Goal: Task Accomplishment & Management: Use online tool/utility

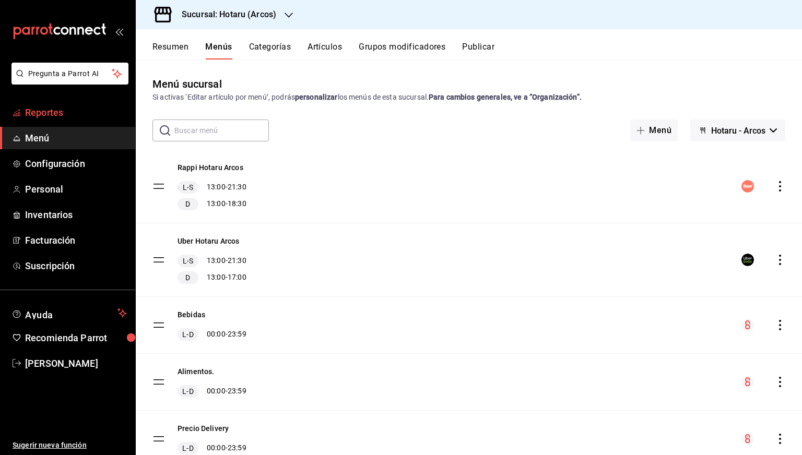
click at [74, 114] on span "Reportes" at bounding box center [76, 112] width 102 height 14
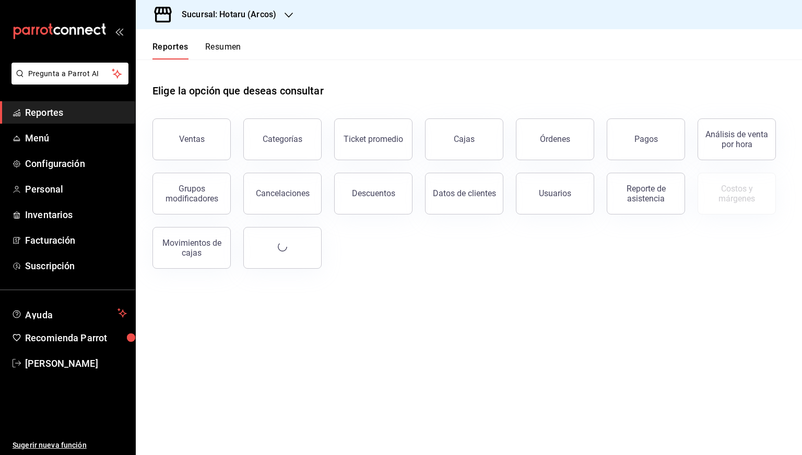
click at [236, 15] on h3 "Sucursal: Hotaru (Arcos)" at bounding box center [224, 14] width 103 height 13
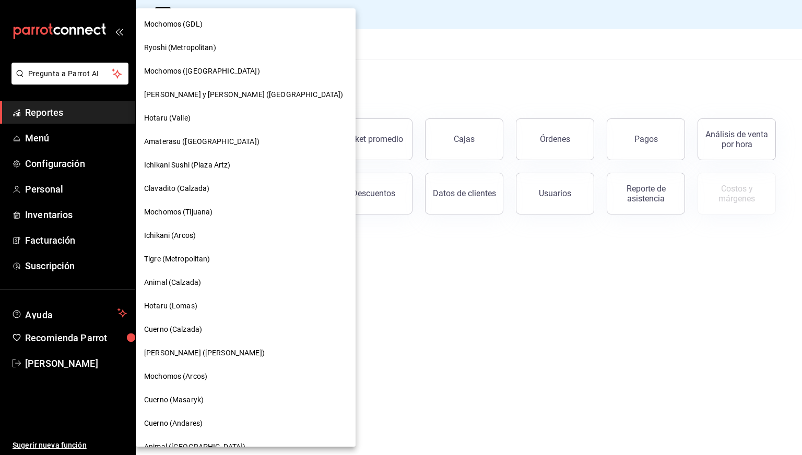
click at [188, 263] on span "Tigre (Metropolitan)" at bounding box center [177, 259] width 66 height 11
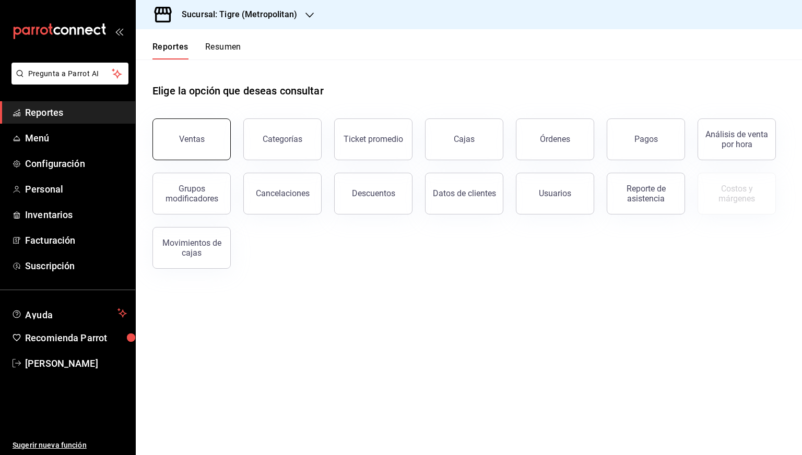
click at [190, 138] on div "Ventas" at bounding box center [192, 139] width 26 height 10
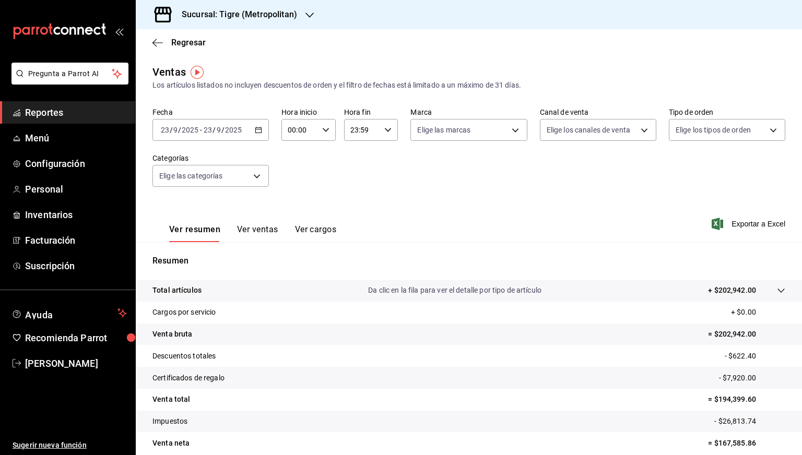
click at [255, 128] on icon "button" at bounding box center [258, 129] width 7 height 7
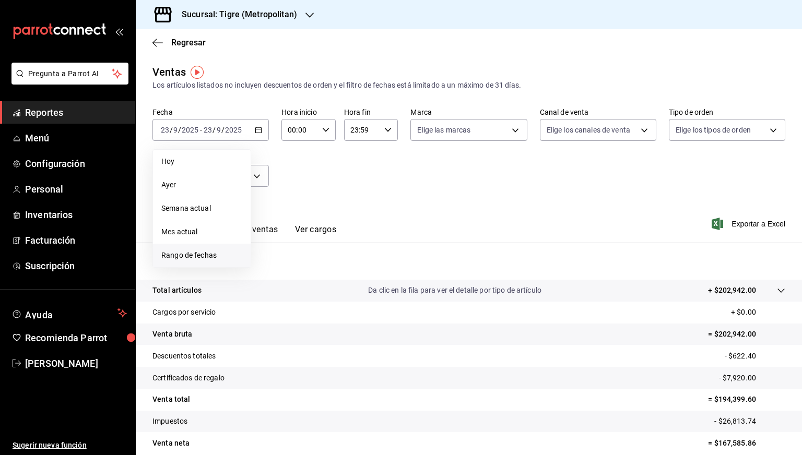
click at [194, 252] on span "Rango de fechas" at bounding box center [201, 255] width 81 height 11
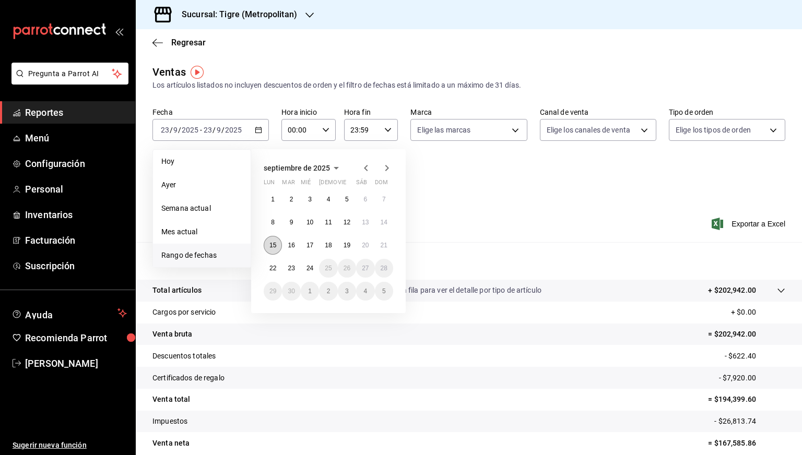
click at [275, 247] on abbr "15" at bounding box center [272, 245] width 7 height 7
click at [274, 262] on button "22" at bounding box center [273, 268] width 18 height 19
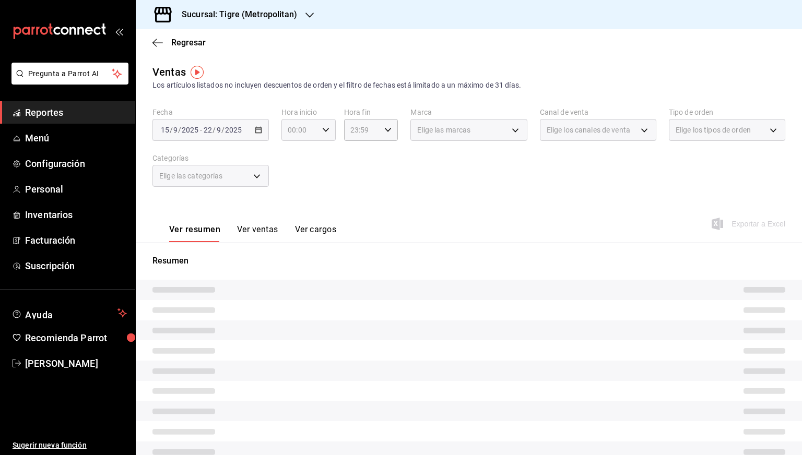
click at [324, 129] on icon "button" at bounding box center [325, 129] width 7 height 7
click at [297, 182] on span "05" at bounding box center [293, 179] width 10 height 8
type input "05:00"
click at [386, 131] on div at bounding box center [401, 227] width 802 height 455
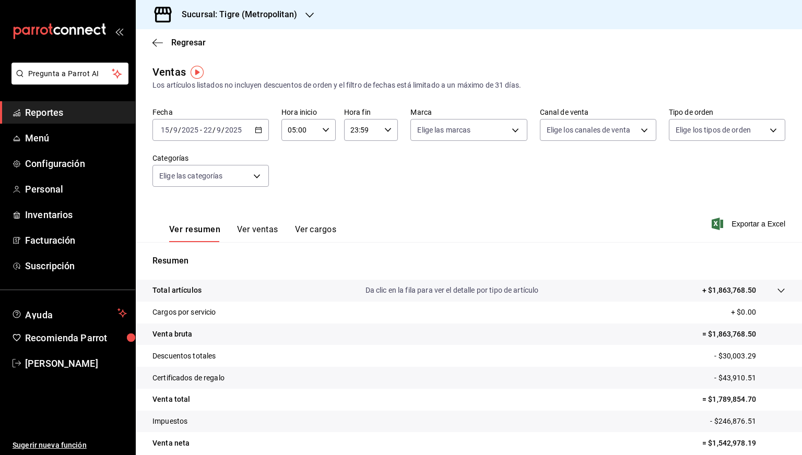
click at [386, 131] on \(Stroke\) "button" at bounding box center [388, 130] width 6 height 4
click at [359, 181] on button "05" at bounding box center [355, 186] width 22 height 21
click at [379, 154] on span "00" at bounding box center [381, 156] width 10 height 8
type input "05:00"
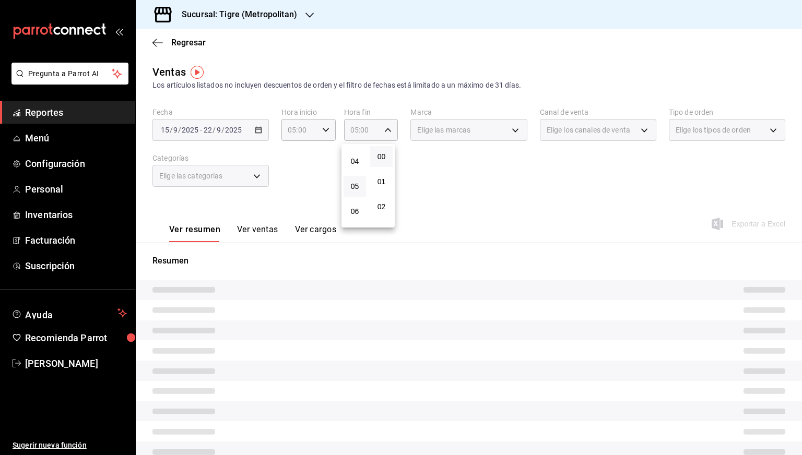
click at [481, 169] on div at bounding box center [401, 227] width 802 height 455
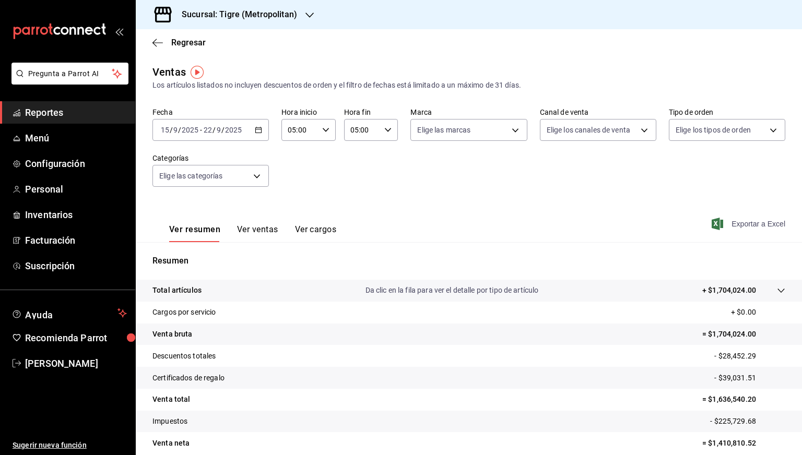
click at [750, 218] on span "Exportar a Excel" at bounding box center [750, 224] width 72 height 13
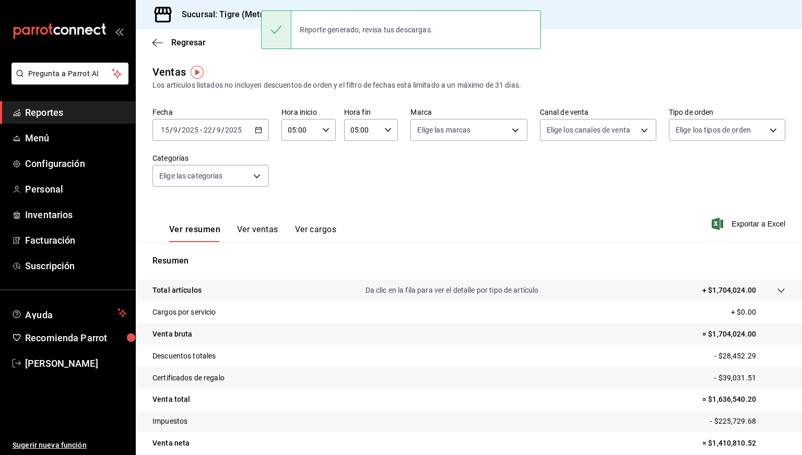
click at [236, 26] on div "Sucursal: Tigre (Metropolitan)" at bounding box center [231, 14] width 174 height 29
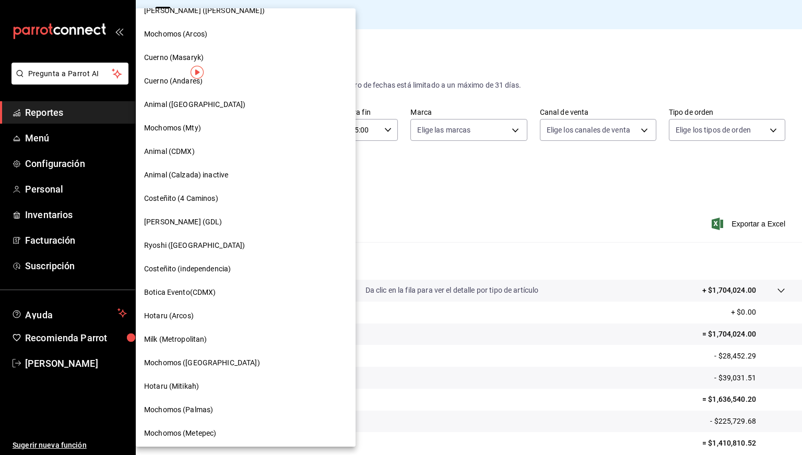
scroll to position [604, 0]
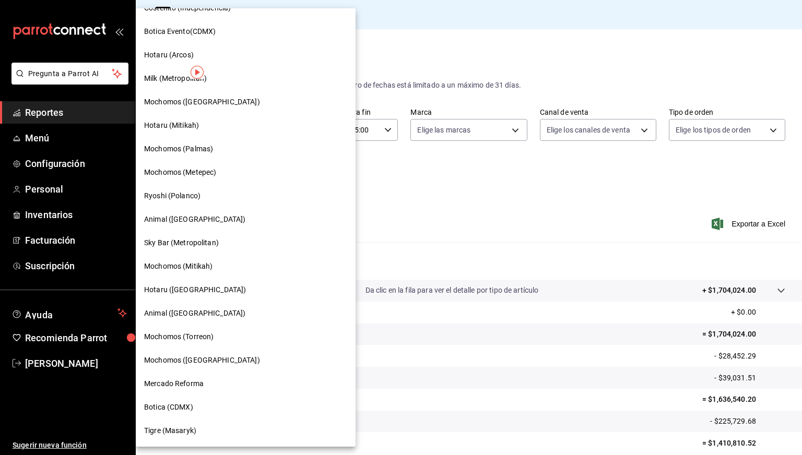
click at [168, 409] on span "Botica (CDMX)" at bounding box center [168, 407] width 49 height 11
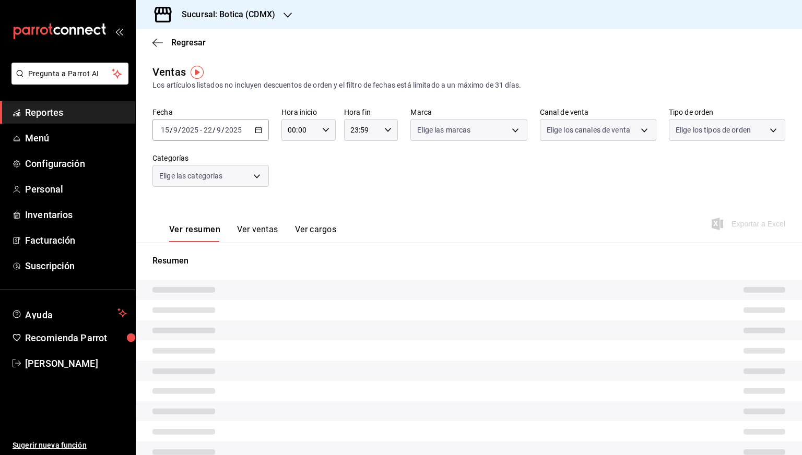
type input "05:00"
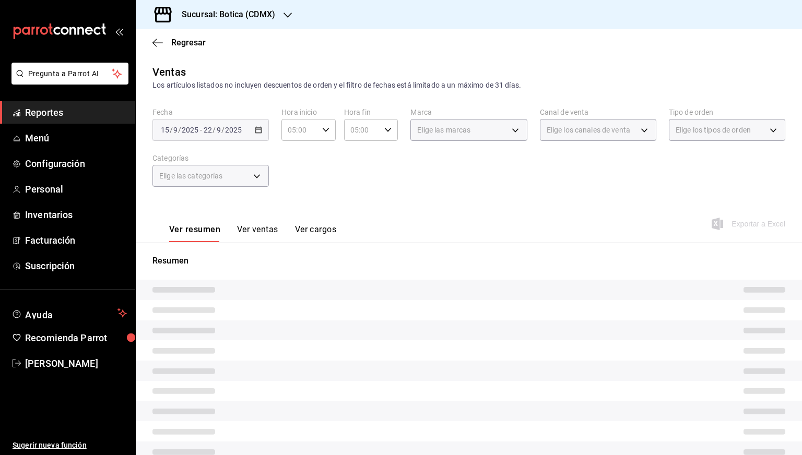
click at [236, 280] on tr at bounding box center [469, 290] width 666 height 20
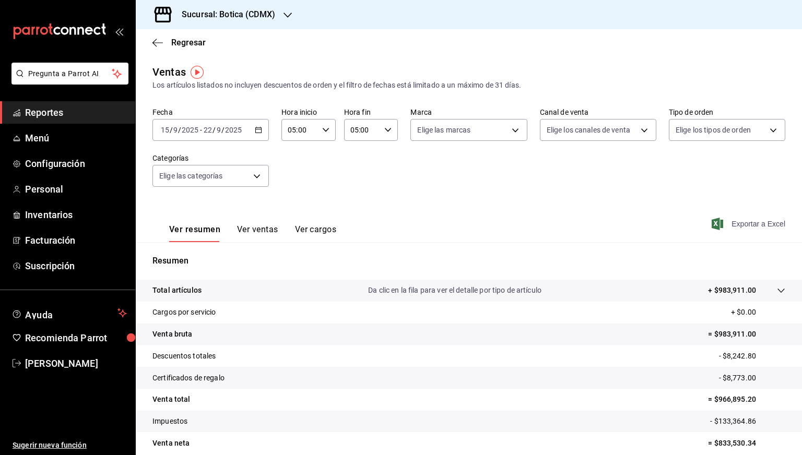
click at [744, 230] on span "Exportar a Excel" at bounding box center [750, 224] width 72 height 13
click at [204, 9] on h3 "Sucursal: Botica (CDMX)" at bounding box center [224, 14] width 102 height 13
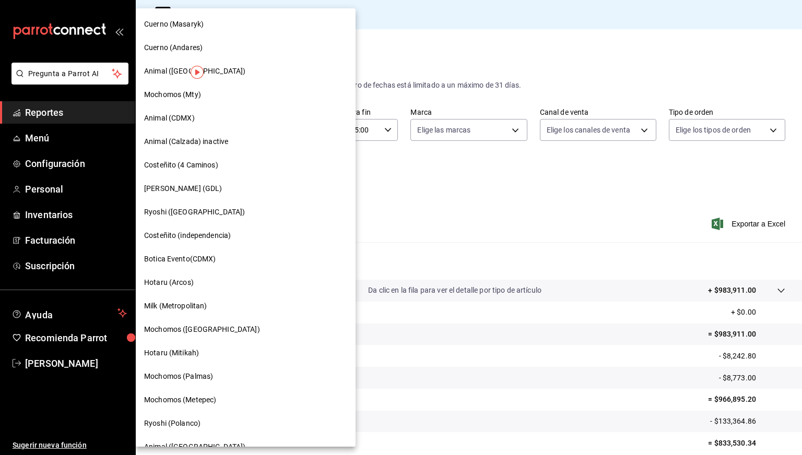
scroll to position [604, 0]
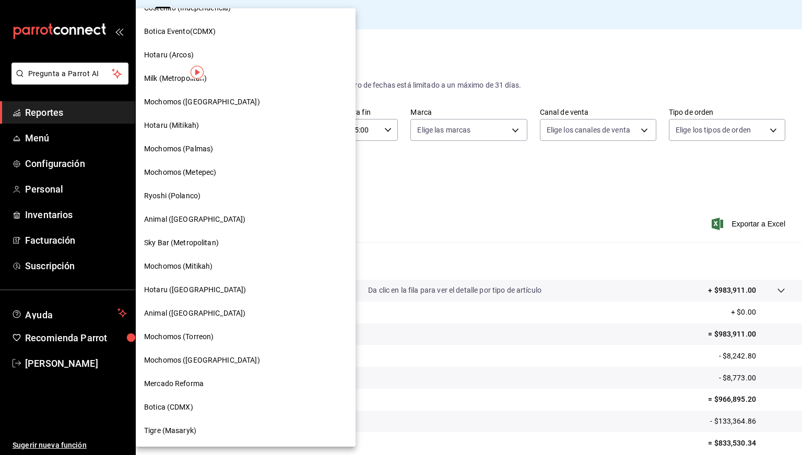
click at [171, 425] on div "Tigre (Masaryk)" at bounding box center [246, 430] width 220 height 23
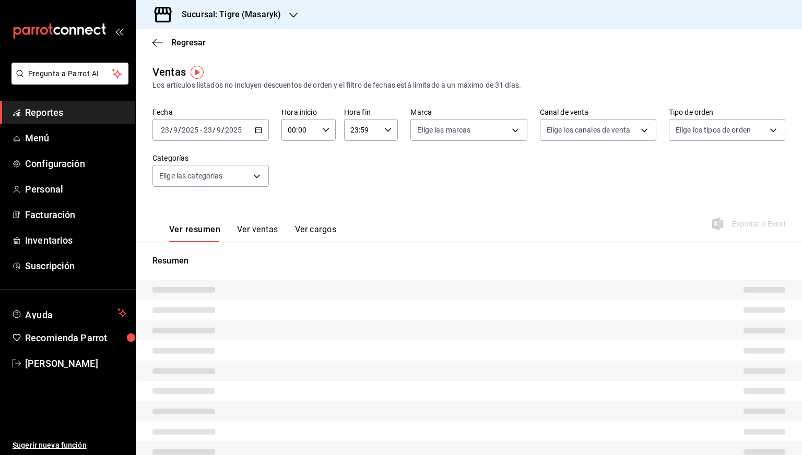
type input "05:00"
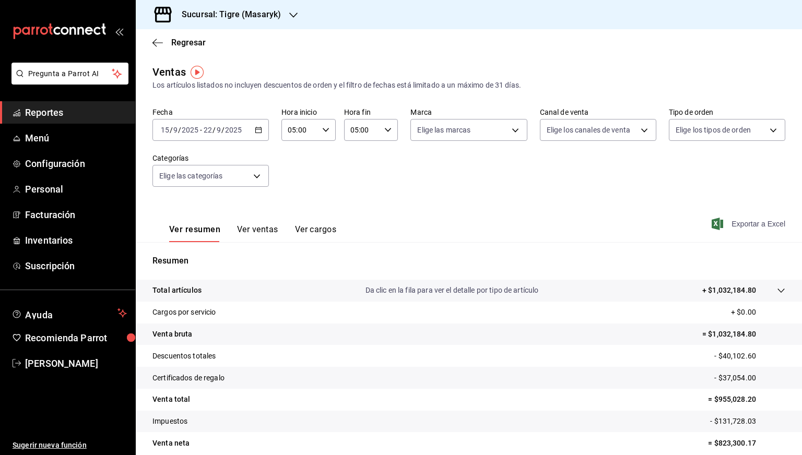
click at [754, 221] on span "Exportar a Excel" at bounding box center [750, 224] width 72 height 13
click at [233, 19] on h3 "Sucursal: Tigre (Masaryk)" at bounding box center [227, 14] width 108 height 13
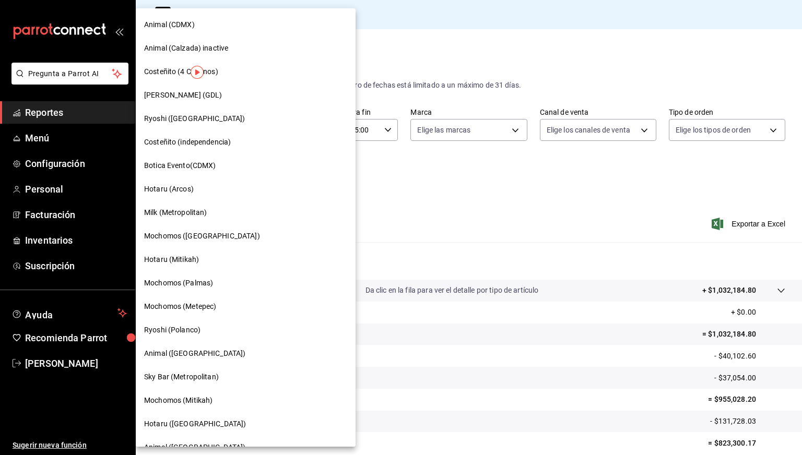
scroll to position [472, 0]
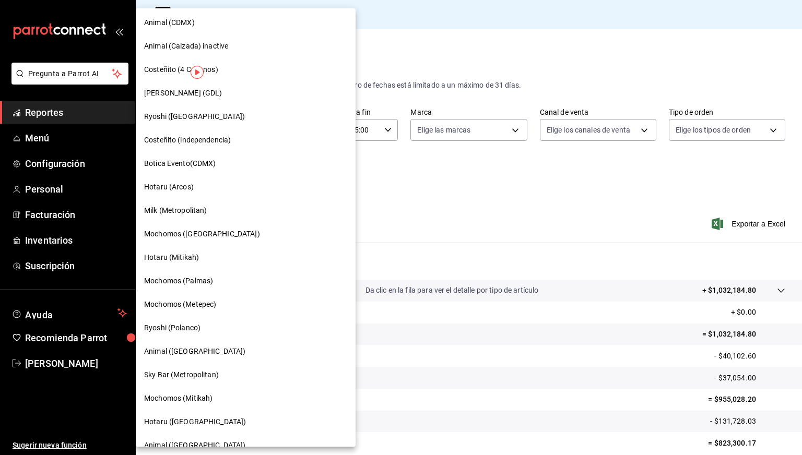
click at [179, 209] on span "Milk (Metropolitan)" at bounding box center [175, 210] width 63 height 11
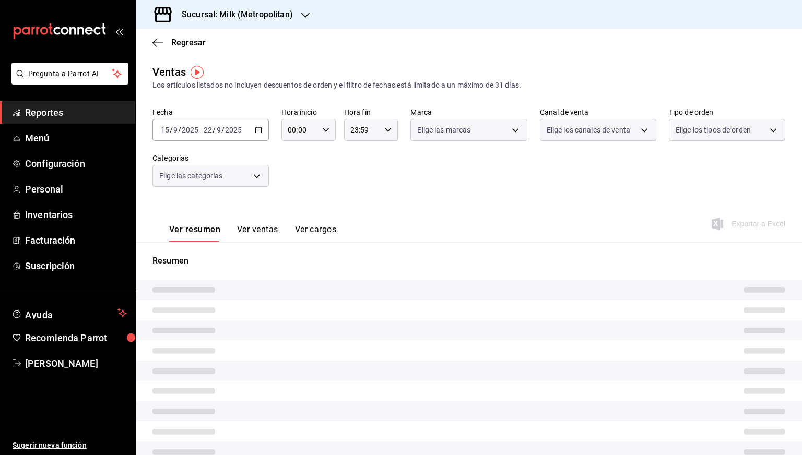
type input "05:00"
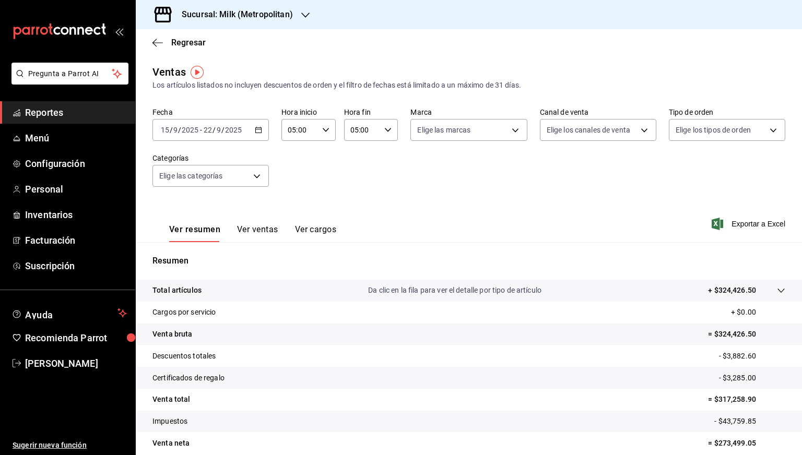
click at [544, 205] on div "Ver resumen Ver ventas Ver cargos Exportar a Excel" at bounding box center [469, 220] width 666 height 43
click at [745, 228] on span "Exportar a Excel" at bounding box center [750, 224] width 72 height 13
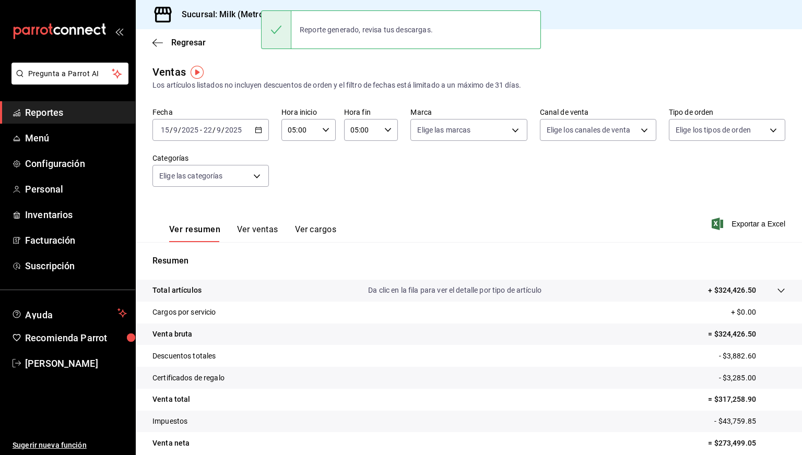
click at [262, 131] on div "[DATE] [DATE] - [DATE] [DATE]" at bounding box center [210, 130] width 116 height 22
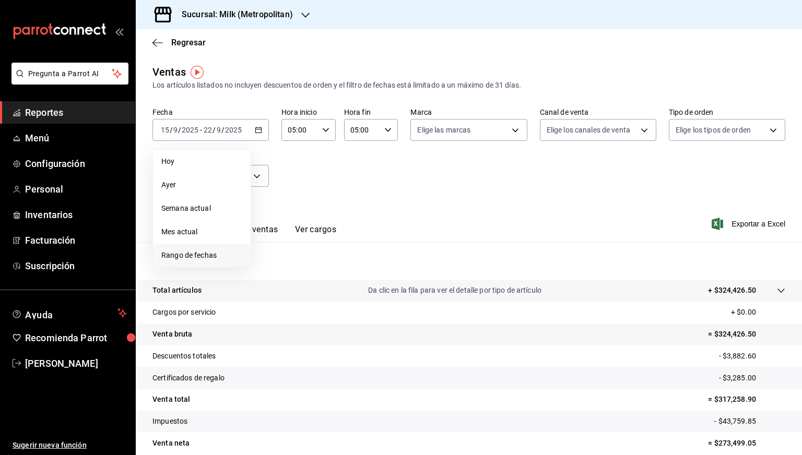
click at [225, 249] on li "Rango de fechas" at bounding box center [202, 255] width 98 height 23
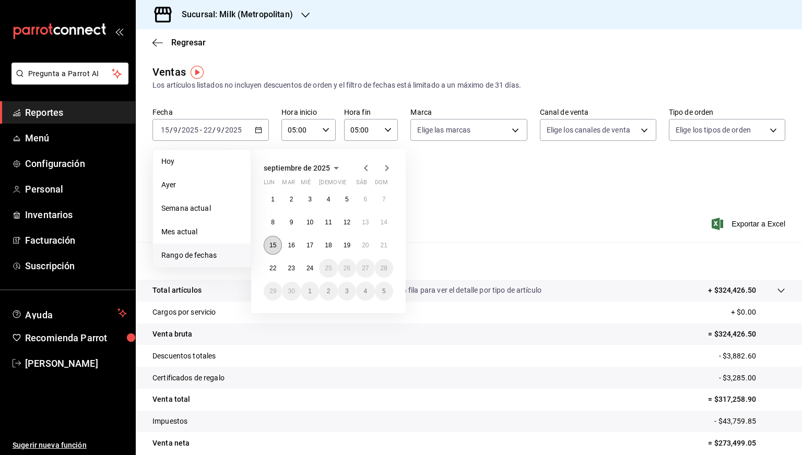
click at [277, 245] on button "15" at bounding box center [273, 245] width 18 height 19
click at [376, 243] on button "21" at bounding box center [384, 245] width 18 height 19
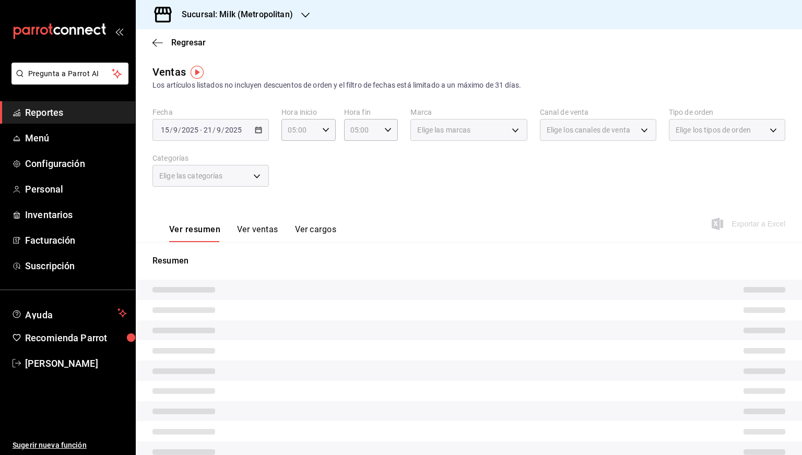
click at [510, 178] on div "Fecha [DATE] [DATE] - [DATE] [DATE] Hora inicio 05:00 Hora inicio Hora fin 05:0…" at bounding box center [468, 154] width 633 height 92
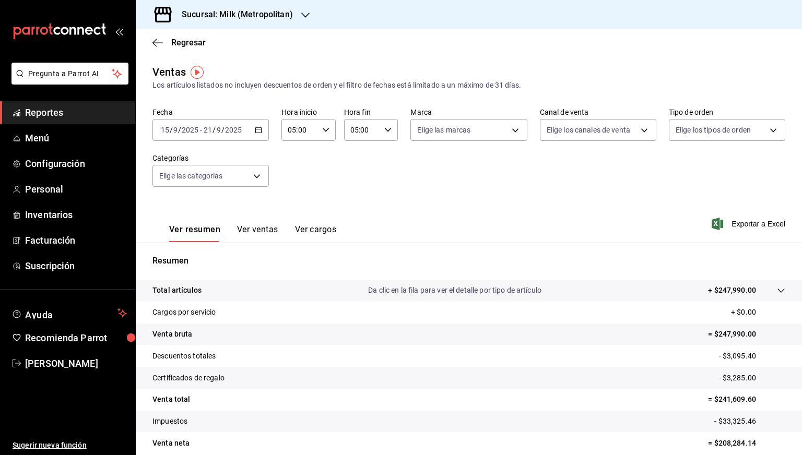
click at [289, 45] on div "Regresar" at bounding box center [469, 42] width 666 height 27
